Goal: Task Accomplishment & Management: Manage account settings

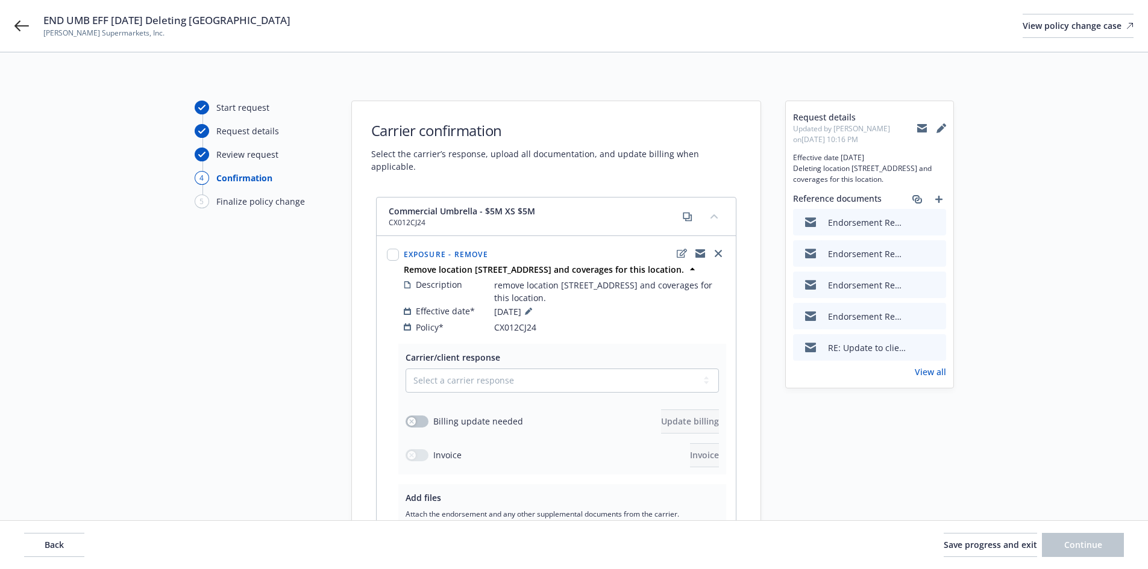
scroll to position [602, 0]
